Goal: Browse casually

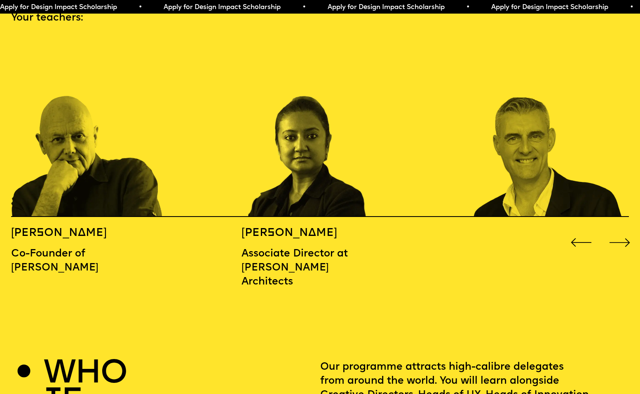
scroll to position [973, 0]
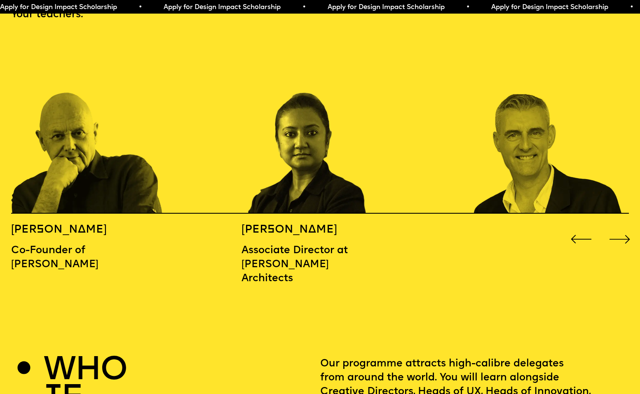
click at [622, 226] on div "Next slide" at bounding box center [620, 239] width 26 height 26
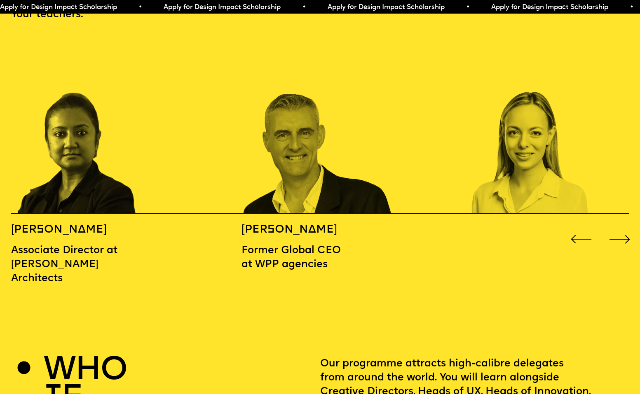
click at [622, 226] on div "Next slide" at bounding box center [620, 239] width 26 height 26
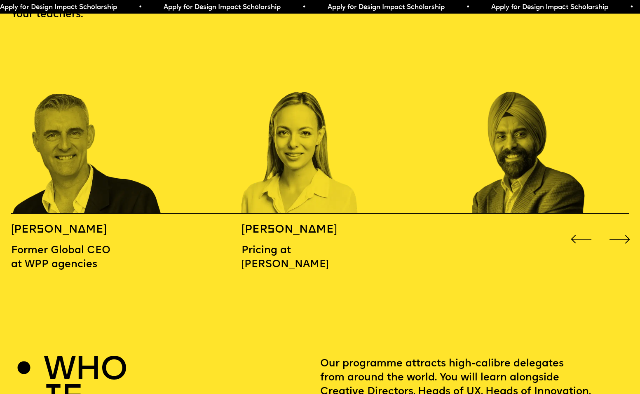
click at [621, 226] on div "Next slide" at bounding box center [620, 239] width 26 height 26
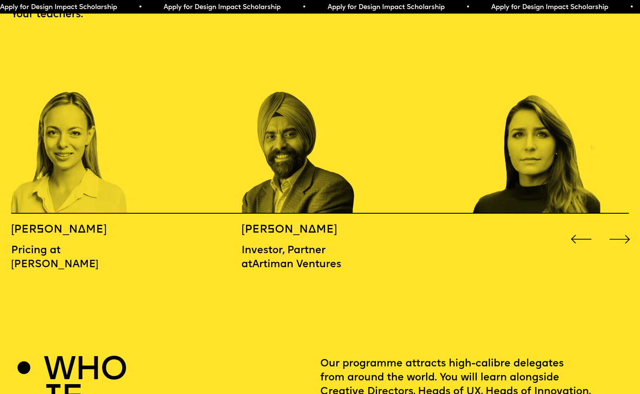
click at [621, 226] on div "Next slide" at bounding box center [620, 239] width 26 height 26
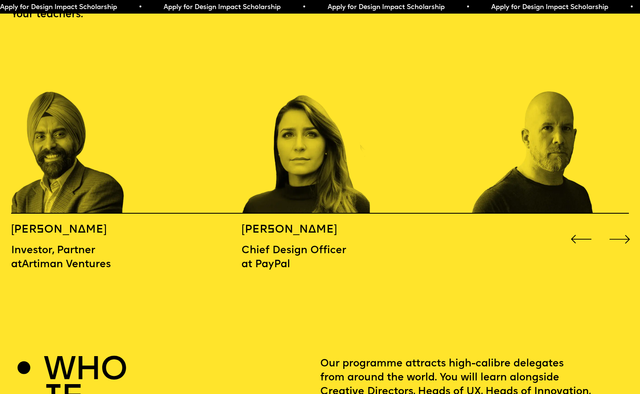
click at [621, 226] on div "Next slide" at bounding box center [620, 239] width 26 height 26
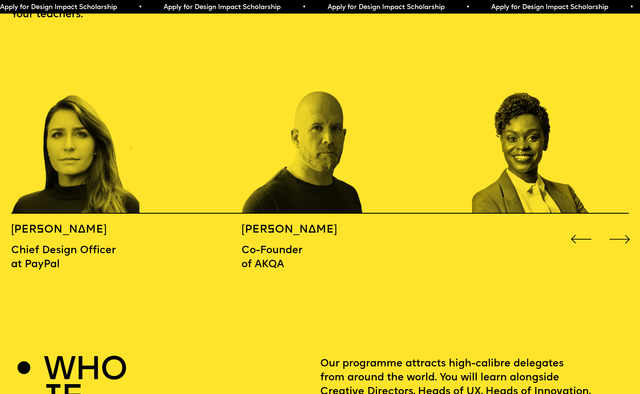
click at [620, 226] on div "Next slide" at bounding box center [620, 239] width 26 height 26
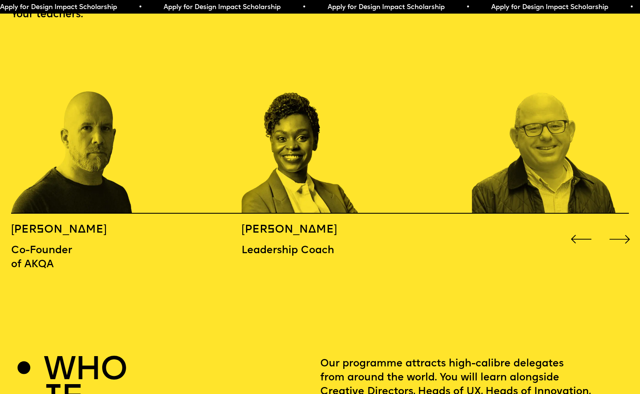
click at [620, 226] on div "Next slide" at bounding box center [620, 239] width 26 height 26
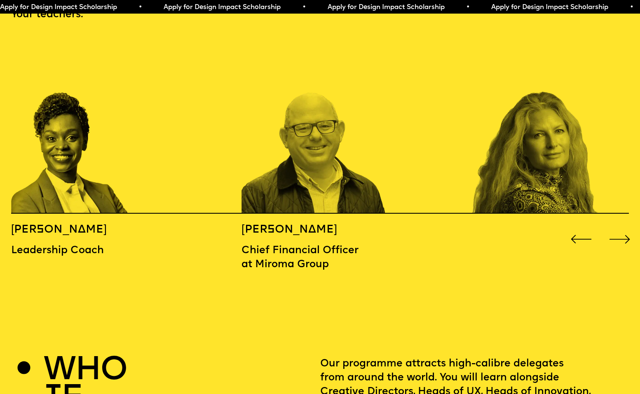
click at [620, 226] on div "Next slide" at bounding box center [620, 239] width 26 height 26
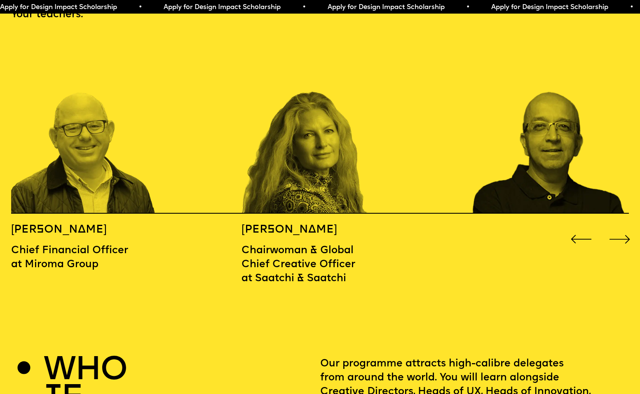
click at [620, 226] on div "Next slide" at bounding box center [620, 239] width 26 height 26
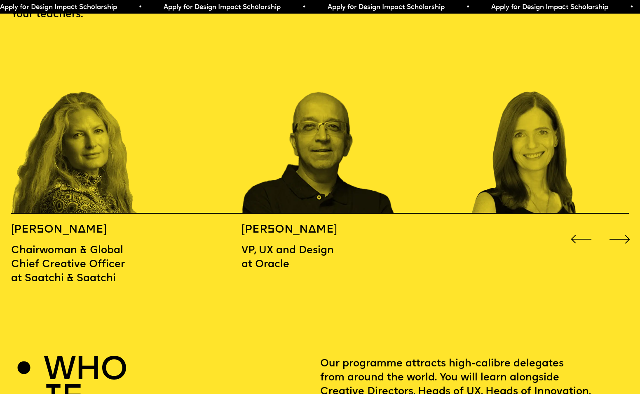
click at [620, 226] on div "Next slide" at bounding box center [620, 239] width 26 height 26
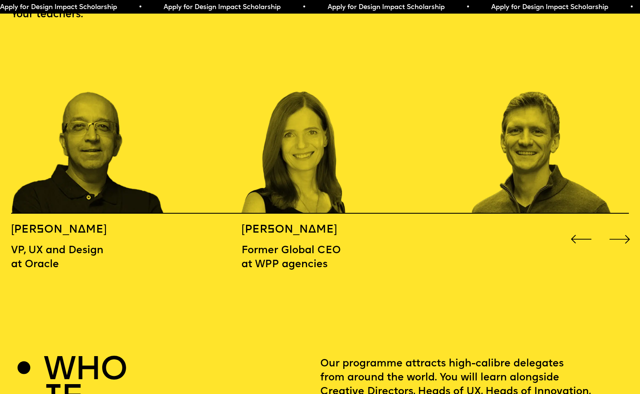
click at [620, 226] on div "Next slide" at bounding box center [620, 239] width 26 height 26
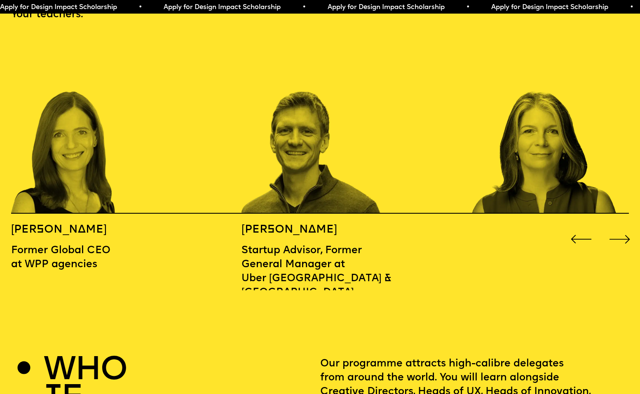
click at [620, 226] on div "Next slide" at bounding box center [620, 239] width 26 height 26
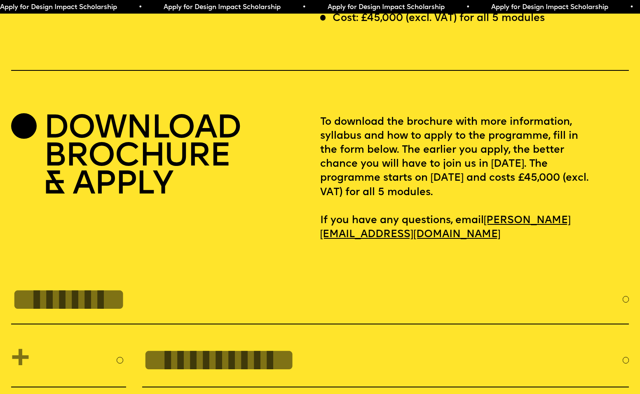
scroll to position [2725, 0]
